Goal: Transaction & Acquisition: Purchase product/service

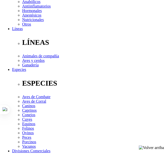
scroll to position [126, 0]
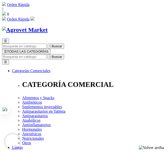
scroll to position [24, 0]
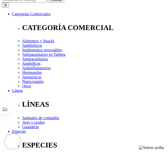
scroll to position [100, 0]
